Goal: Share content

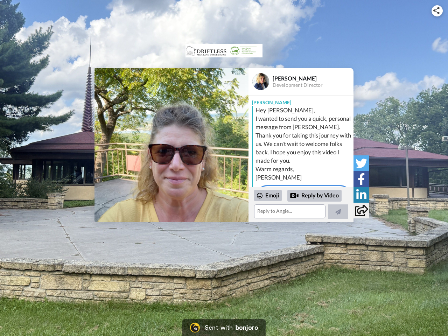
click at [437, 10] on img at bounding box center [436, 10] width 6 height 7
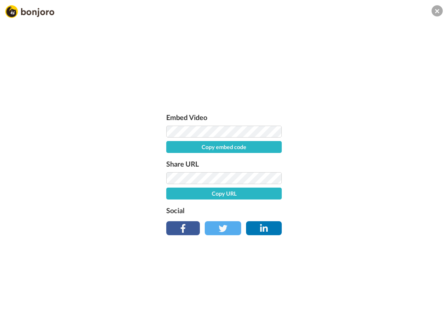
click at [171, 145] on button "Copy embed code" at bounding box center [223, 147] width 115 height 12
click at [301, 204] on div "Embed Video Embed code copied! Share URL Copy URL Social" at bounding box center [224, 206] width 448 height 336
click at [268, 195] on button "Copy URL" at bounding box center [223, 193] width 115 height 12
click at [314, 195] on div "Embed Video Embed code copied! Share URL URL copied! Social" at bounding box center [224, 206] width 448 height 336
click at [338, 212] on div "Embed Video Embed code copied! Share URL URL copied! Social" at bounding box center [224, 206] width 448 height 336
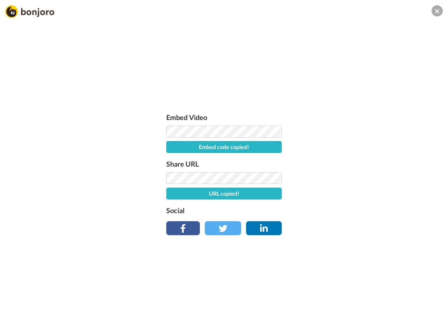
click at [361, 163] on div "Embed Video Embed code copied! Share URL URL copied! Social" at bounding box center [224, 206] width 448 height 336
click at [361, 179] on div "Embed Video Embed code copied! Share URL URL copied! Social" at bounding box center [224, 206] width 448 height 336
click at [361, 194] on div "Embed Video Embed code copied! Share URL URL copied! Social" at bounding box center [224, 206] width 448 height 336
click at [361, 210] on div "Embed Video Embed code copied! Share URL URL copied! Social" at bounding box center [224, 206] width 448 height 336
